Goal: Transaction & Acquisition: Purchase product/service

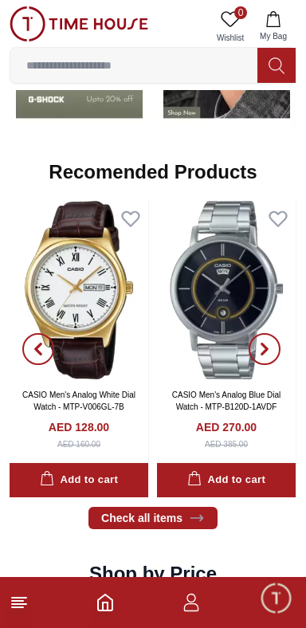
scroll to position [1644, 0]
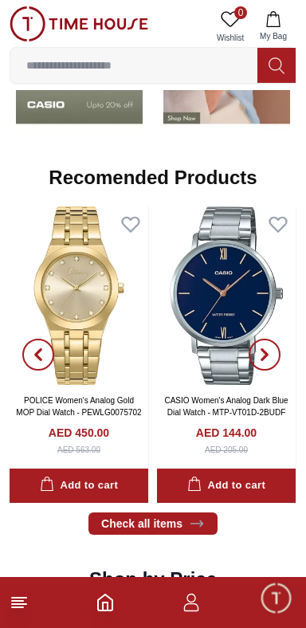
click at [25, 597] on icon at bounding box center [19, 602] width 19 height 19
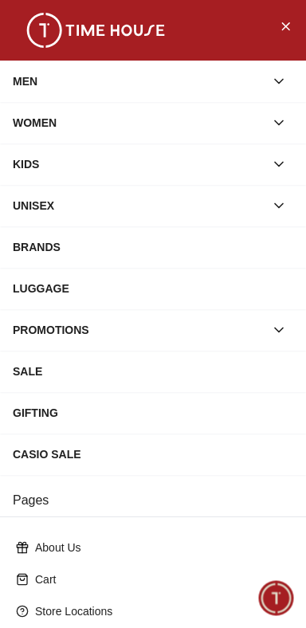
click at [92, 83] on div "MEN" at bounding box center [139, 81] width 252 height 29
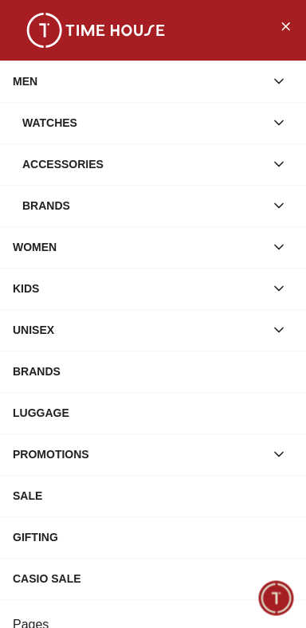
click at [115, 177] on div "Accessories" at bounding box center [143, 164] width 242 height 29
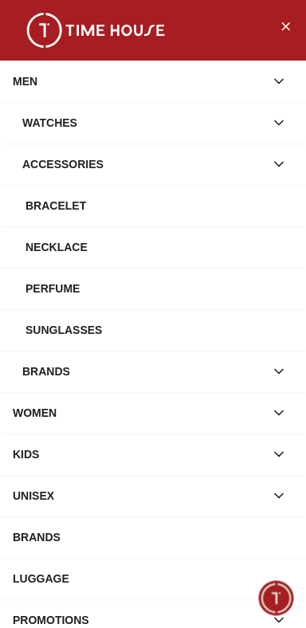
click at [245, 339] on div "Sunglasses" at bounding box center [159, 329] width 268 height 29
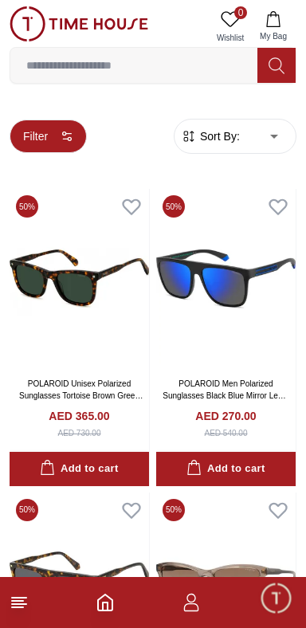
click at [44, 135] on button "Filter" at bounding box center [48, 135] width 77 height 33
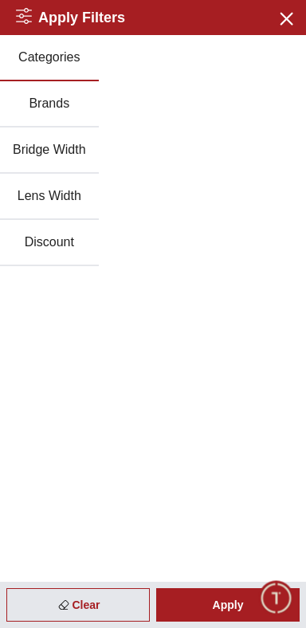
click at [45, 112] on button "Brands" at bounding box center [49, 104] width 99 height 46
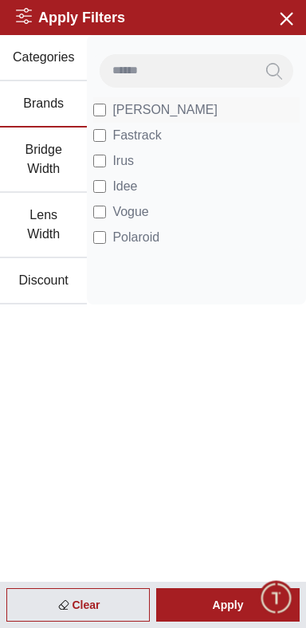
click at [120, 118] on span "[PERSON_NAME]" at bounding box center [164, 109] width 105 height 19
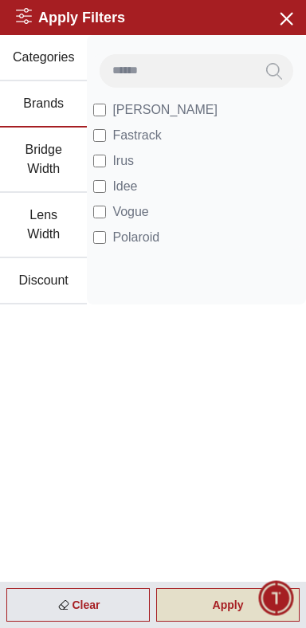
click at [228, 604] on div "Apply" at bounding box center [227, 604] width 143 height 33
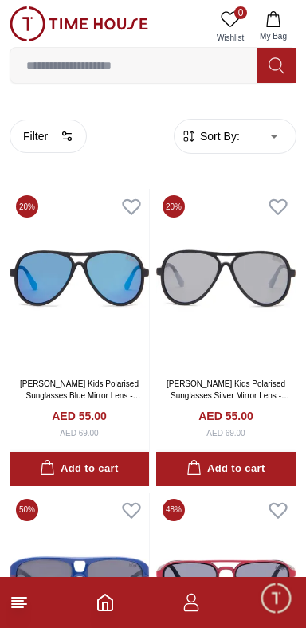
click at [208, 131] on span "Sort By:" at bounding box center [218, 136] width 43 height 16
click at [211, 144] on span "Sort By:" at bounding box center [218, 136] width 43 height 16
click at [238, 142] on span "Sort By:" at bounding box center [218, 136] width 43 height 16
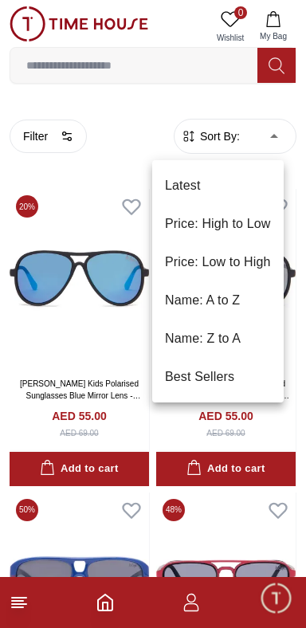
click at [245, 274] on li "Price: Low to High" at bounding box center [217, 262] width 131 height 38
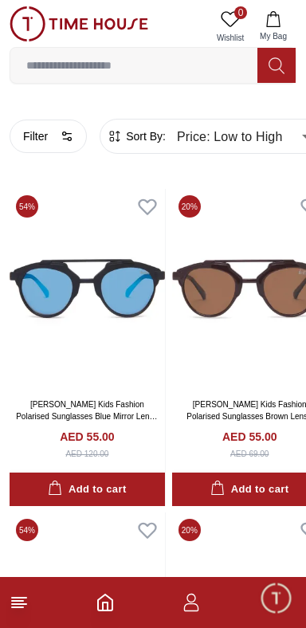
click at [153, 142] on span "Sort By:" at bounding box center [144, 136] width 43 height 16
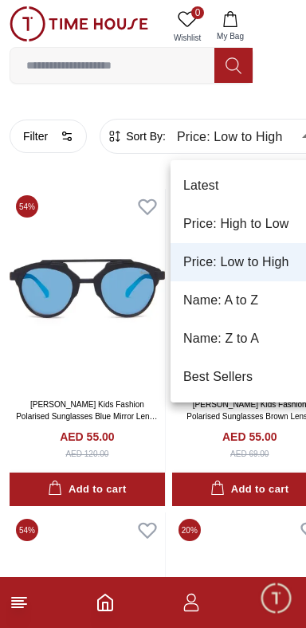
click at [209, 225] on li "Price: High to Low" at bounding box center [251, 224] width 162 height 38
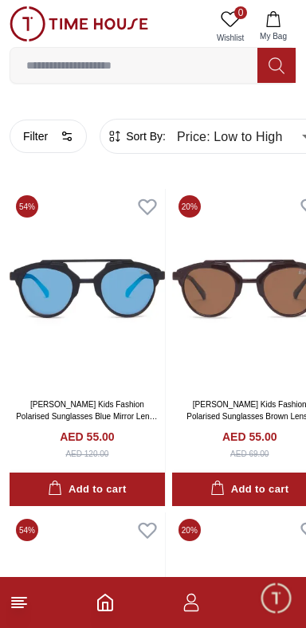
type input "*"
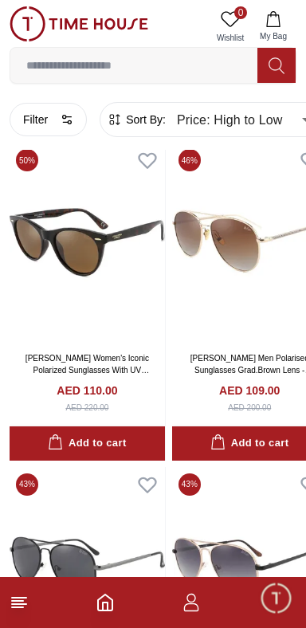
scroll to position [358, 0]
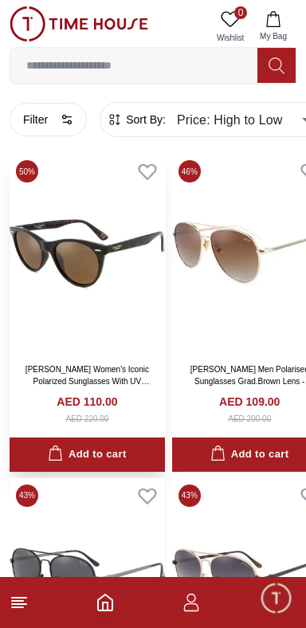
click at [151, 353] on img at bounding box center [87, 254] width 155 height 200
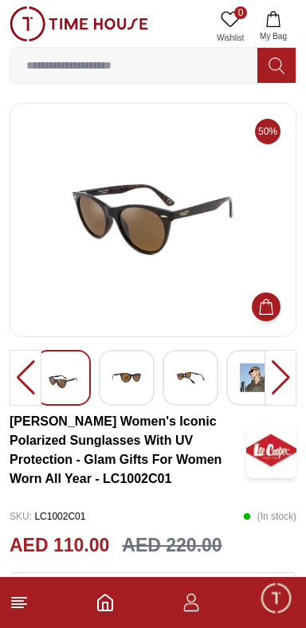
click at [271, 376] on div at bounding box center [280, 378] width 32 height 56
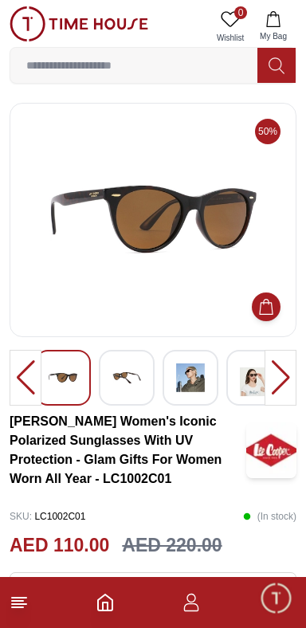
click at [186, 385] on img at bounding box center [190, 377] width 29 height 29
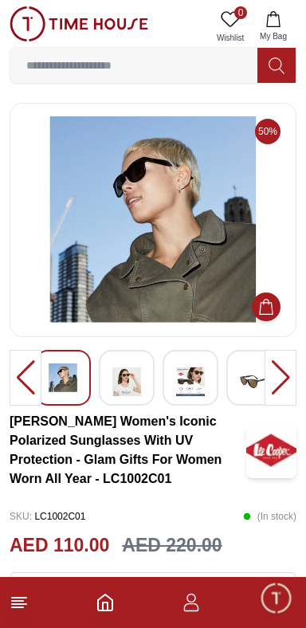
click at [177, 380] on img at bounding box center [190, 381] width 29 height 37
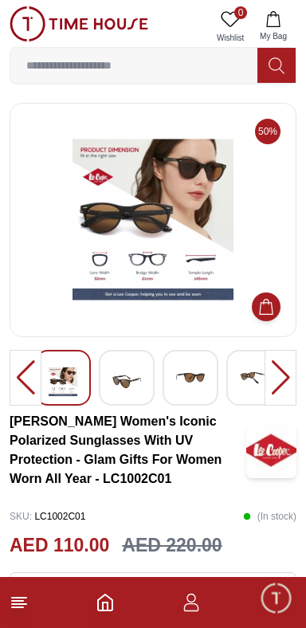
click at [205, 379] on div at bounding box center [190, 378] width 56 height 56
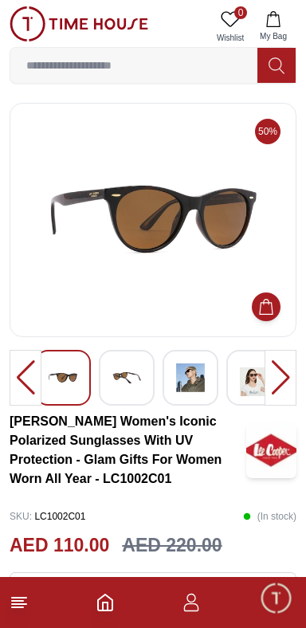
click at [240, 382] on img at bounding box center [254, 381] width 29 height 37
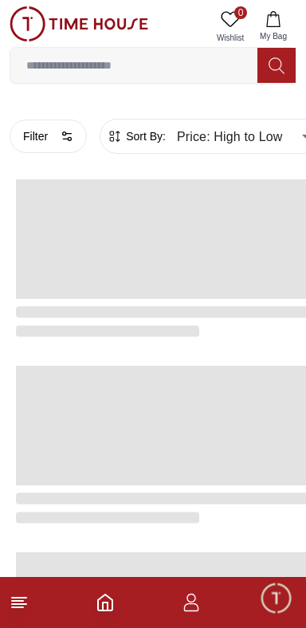
scroll to position [358, 0]
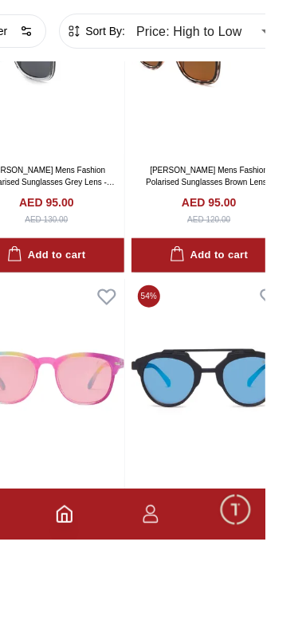
scroll to position [1764, 0]
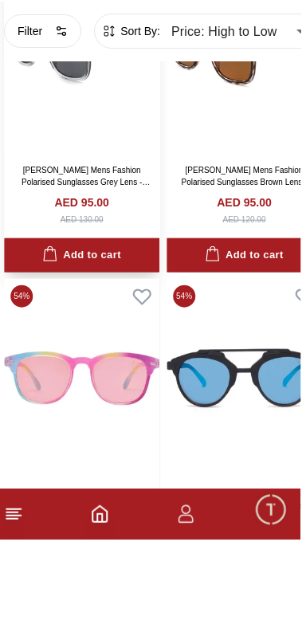
click at [80, 209] on img at bounding box center [87, 143] width 155 height 200
